Goal: Navigation & Orientation: Find specific page/section

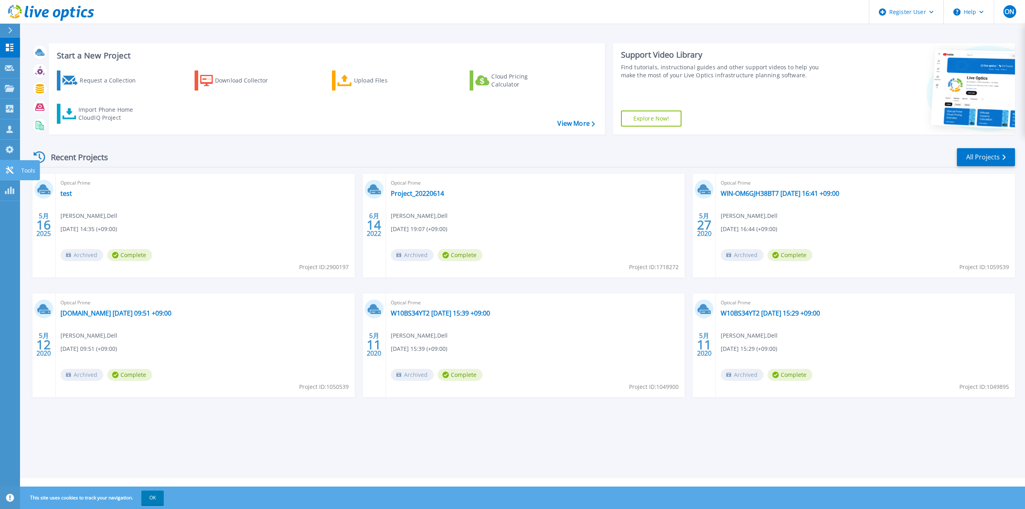
click at [8, 170] on icon at bounding box center [10, 170] width 10 height 8
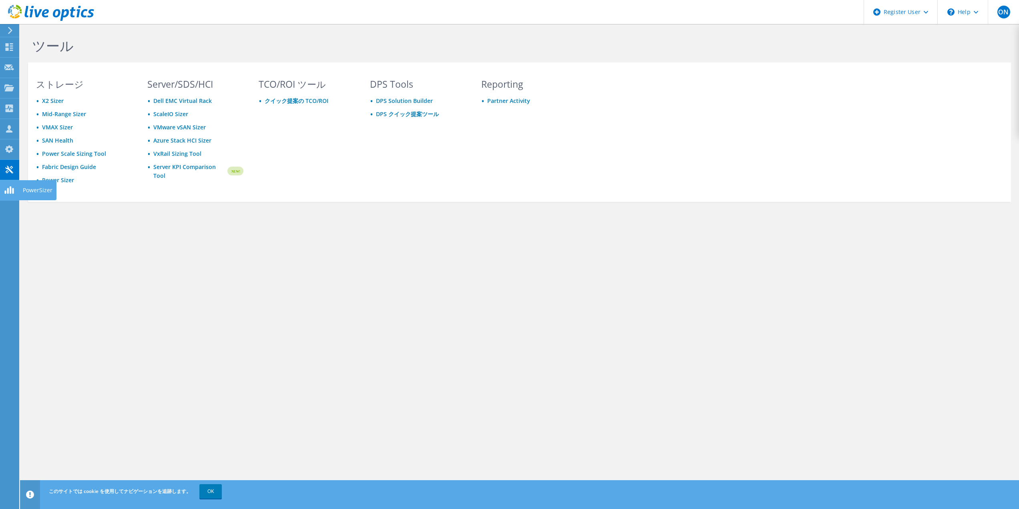
click at [10, 191] on icon at bounding box center [9, 190] width 10 height 8
click at [1011, 12] on div "ON" at bounding box center [1002, 12] width 31 height 24
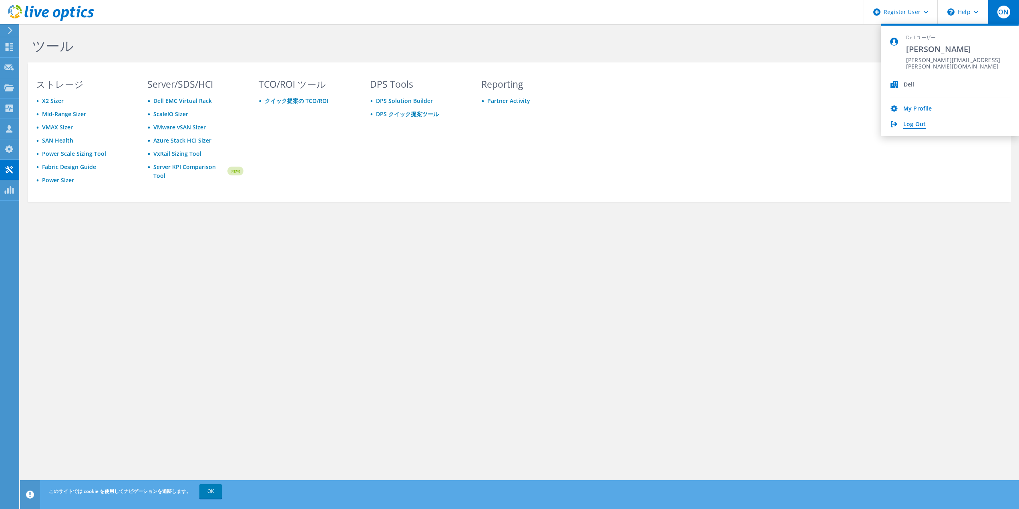
click at [916, 124] on link "Log Out" at bounding box center [914, 125] width 22 height 8
